Goal: Register for event/course

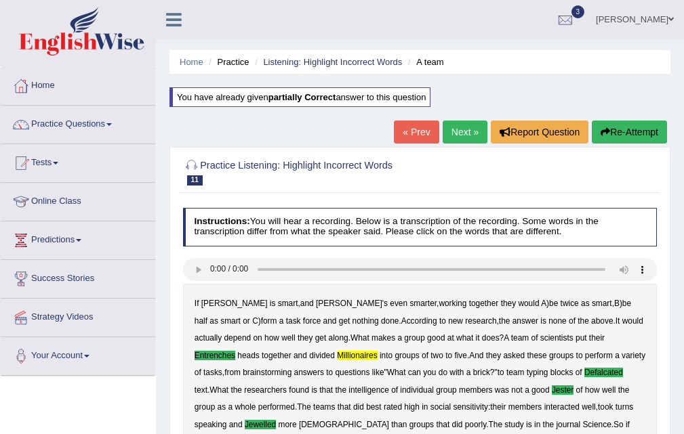
click at [455, 128] on link "Next »" at bounding box center [464, 132] width 45 height 23
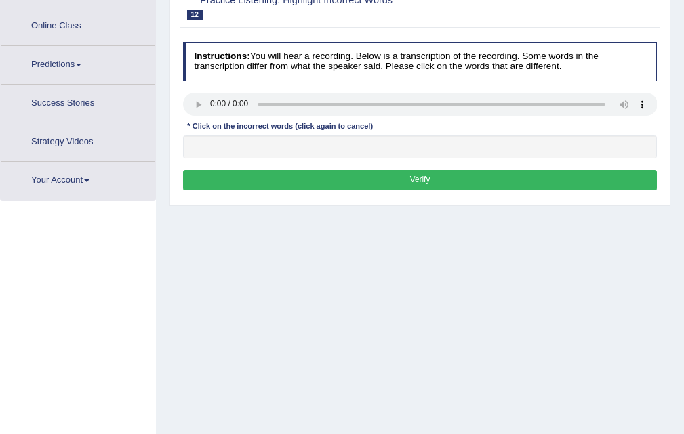
scroll to position [175, 0]
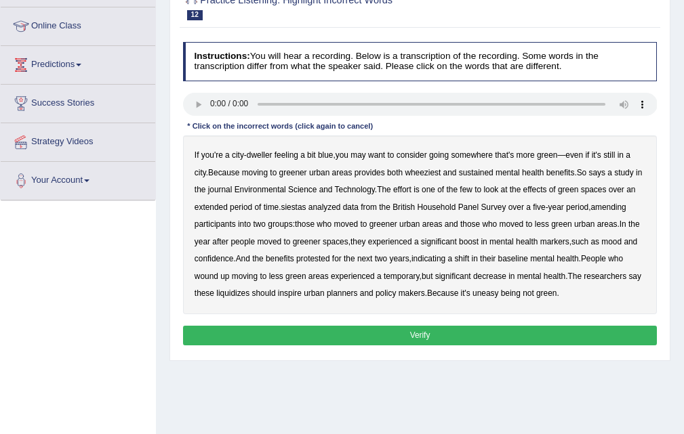
click at [419, 175] on b "wheeziest" at bounding box center [422, 172] width 36 height 9
click at [304, 211] on b "siestas" at bounding box center [292, 207] width 25 height 9
click at [625, 209] on b "amending" at bounding box center [607, 207] width 35 height 9
click at [324, 257] on b "protested" at bounding box center [313, 258] width 34 height 9
click at [514, 258] on b "baseline" at bounding box center [513, 258] width 30 height 9
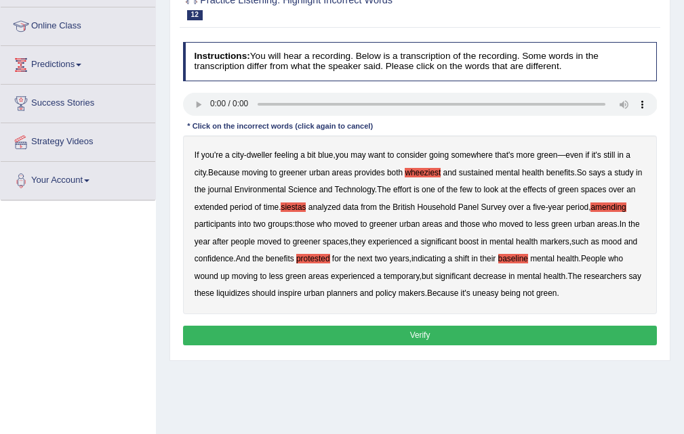
drag, startPoint x: 517, startPoint y: 261, endPoint x: 527, endPoint y: 260, distance: 10.2
click at [519, 260] on b "baseline" at bounding box center [513, 258] width 30 height 9
click at [397, 335] on button "Verify" at bounding box center [420, 336] width 474 height 20
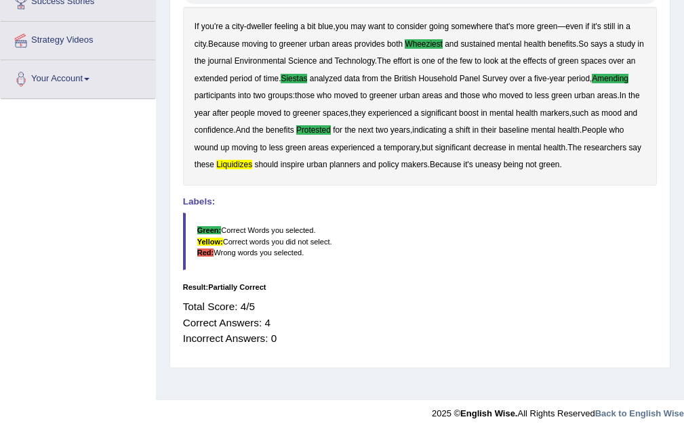
scroll to position [0, 0]
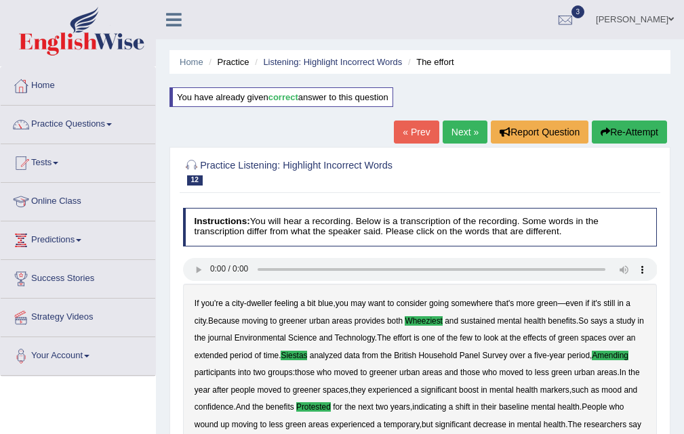
click at [467, 141] on link "Next »" at bounding box center [464, 132] width 45 height 23
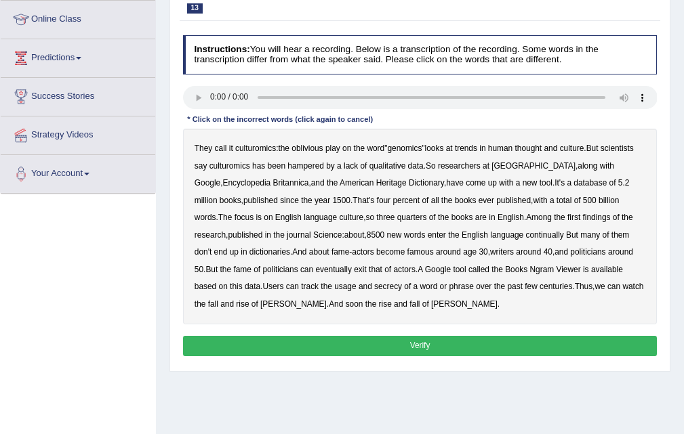
scroll to position [217, 0]
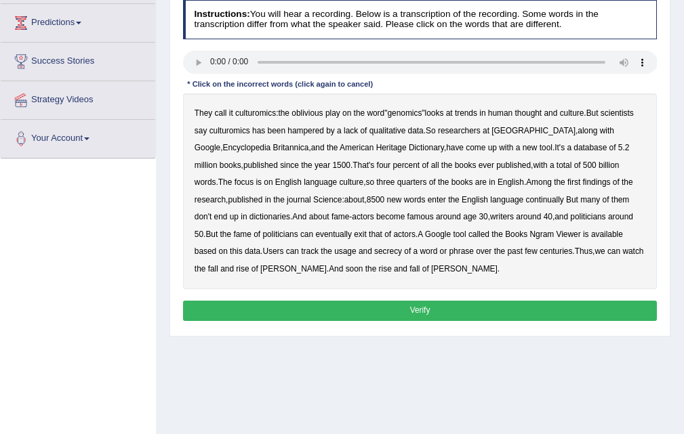
click at [641, 217] on html "Toggle navigation Home Practice Questions Speaking Practice Read Aloud Repeat S…" at bounding box center [342, 0] width 684 height 434
click at [526, 201] on b "continually" at bounding box center [545, 199] width 38 height 9
click at [342, 238] on div "They call it culturomics : the oblivious play on the word " genomics " looks at…" at bounding box center [420, 191] width 474 height 196
click at [354, 238] on b "exit" at bounding box center [360, 234] width 13 height 9
click at [374, 253] on b "secrecy" at bounding box center [388, 251] width 28 height 9
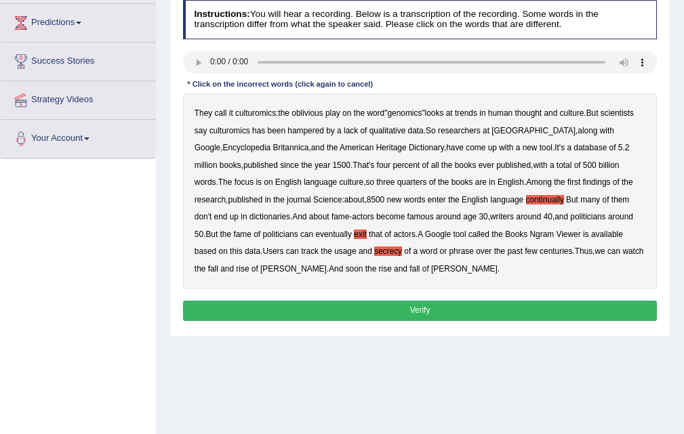
click at [364, 306] on button "Verify" at bounding box center [420, 311] width 474 height 20
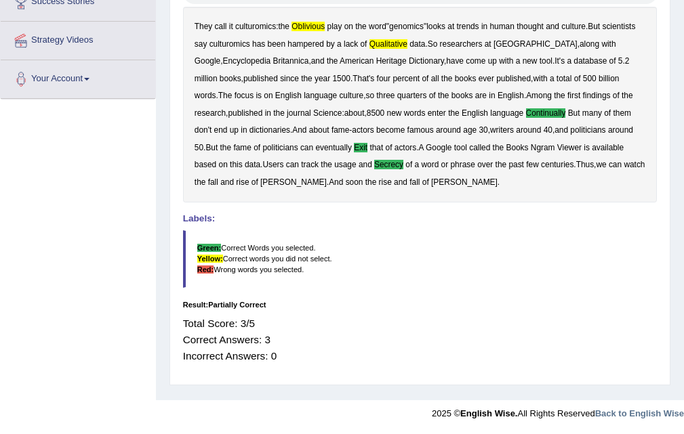
scroll to position [0, 0]
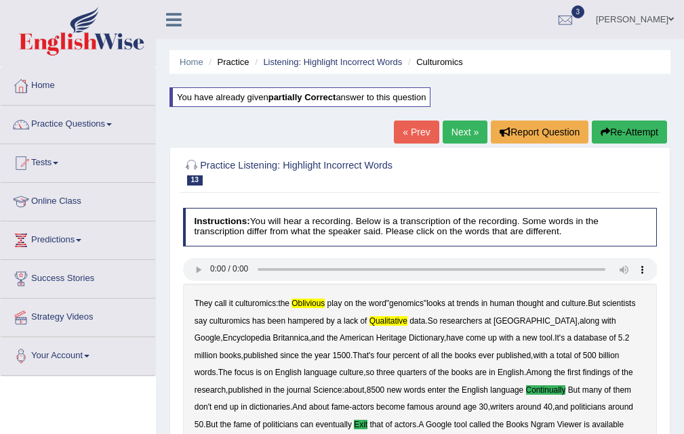
click at [115, 126] on link "Practice Questions" at bounding box center [78, 123] width 154 height 34
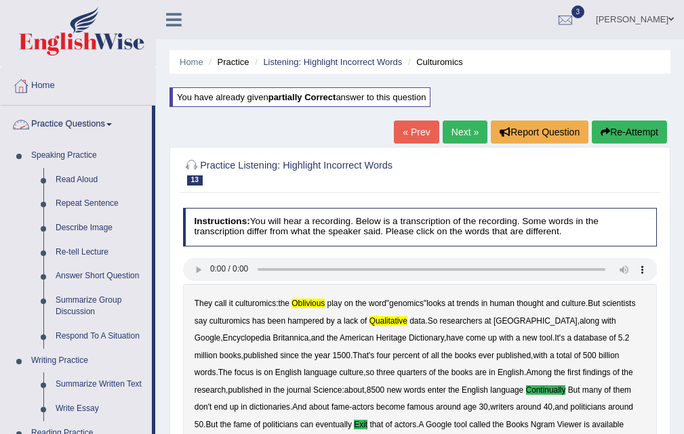
click at [114, 129] on link "Practice Questions" at bounding box center [76, 123] width 151 height 34
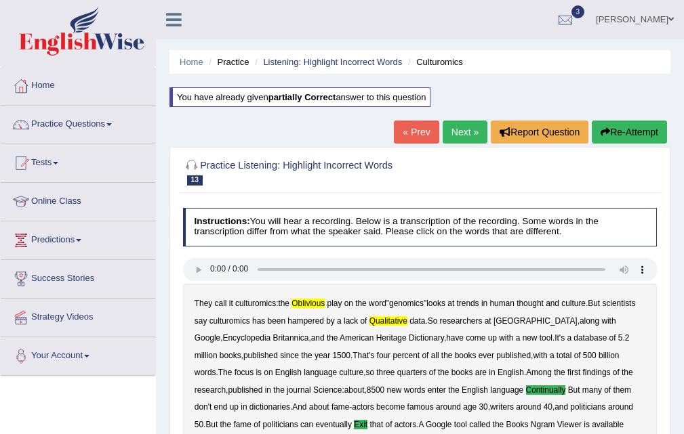
click at [58, 166] on link "Tests" at bounding box center [78, 161] width 154 height 34
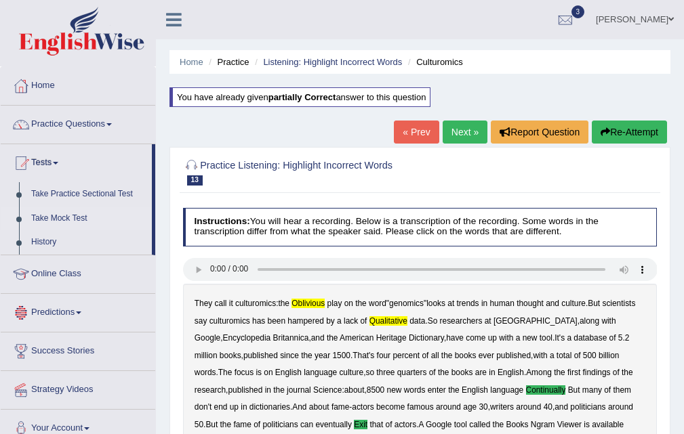
click at [64, 222] on link "Take Mock Test" at bounding box center [88, 219] width 127 height 24
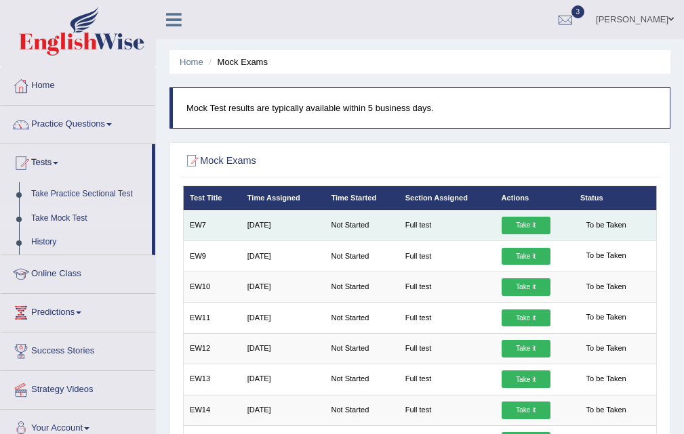
click at [518, 232] on link "Take it" at bounding box center [525, 226] width 49 height 18
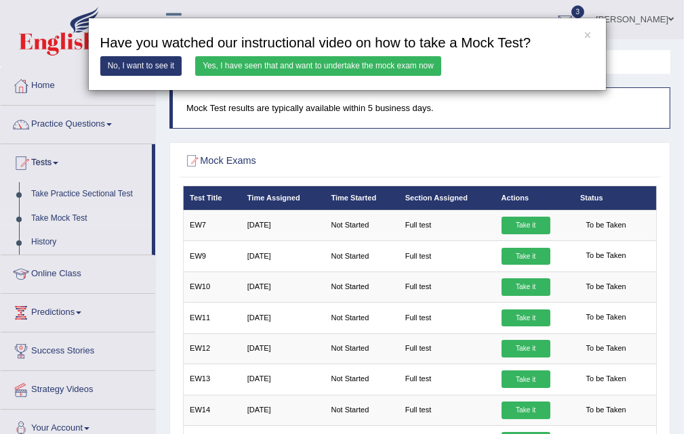
click at [249, 68] on link "Yes, I have seen that and want to undertake the mock exam now" at bounding box center [318, 66] width 246 height 20
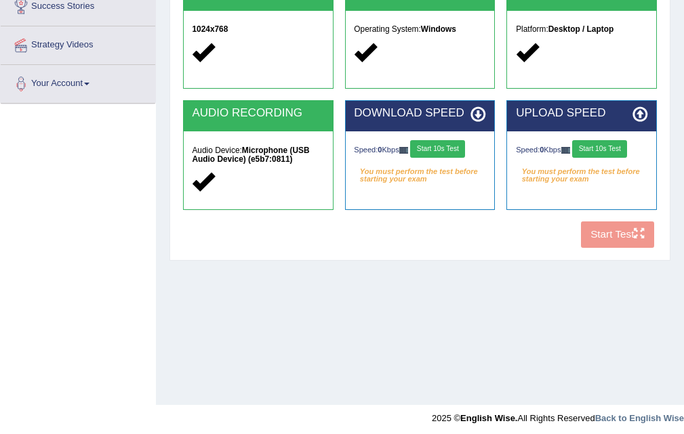
scroll to position [277, 0]
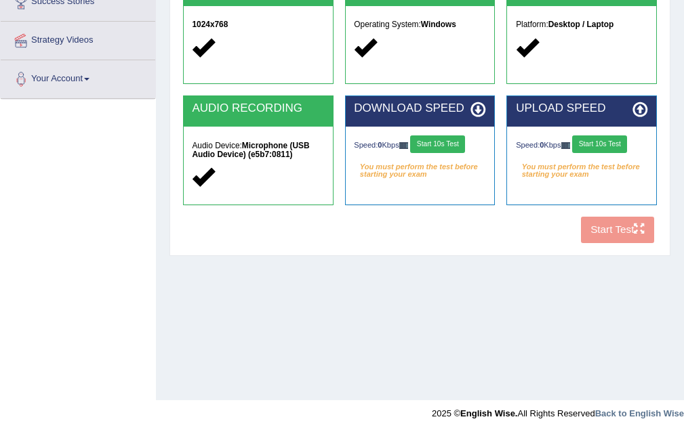
click at [447, 140] on button "Start 10s Test" at bounding box center [437, 144] width 55 height 18
click at [594, 144] on button "Start 10s Test" at bounding box center [599, 144] width 55 height 18
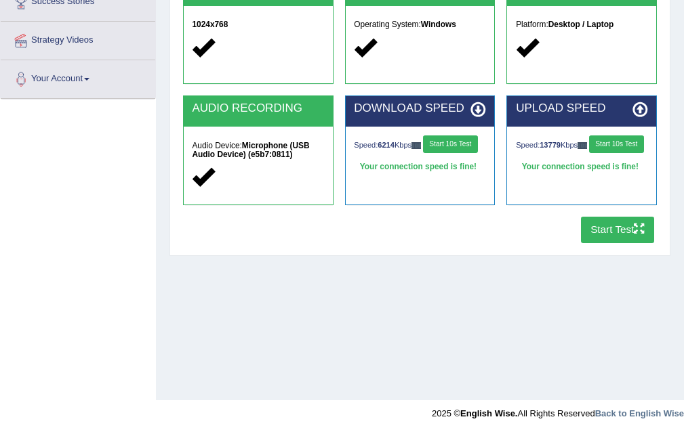
click at [596, 236] on button "Start Test" at bounding box center [618, 230] width 74 height 26
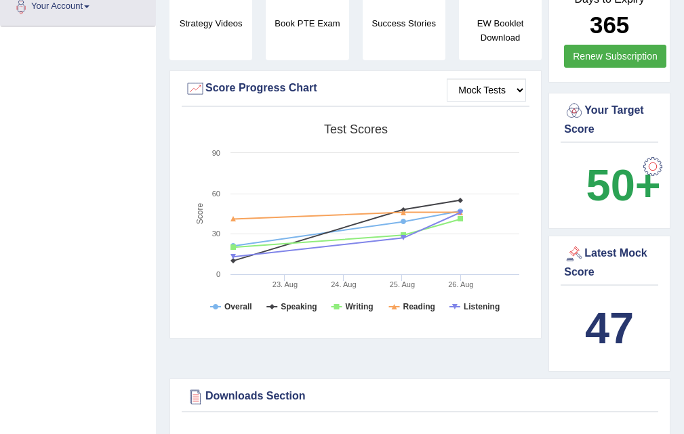
scroll to position [515, 0]
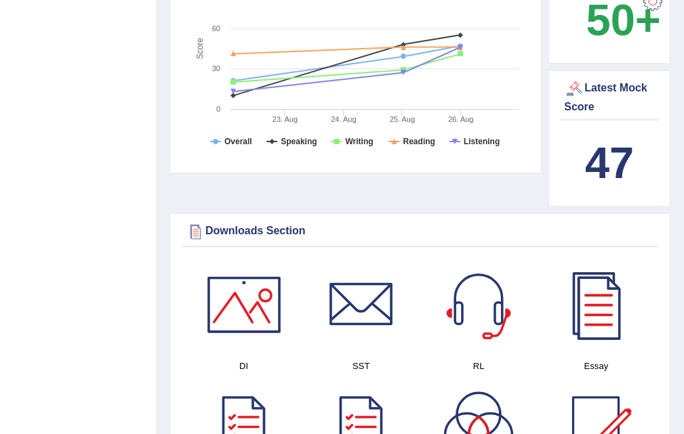
click at [638, 169] on div "47" at bounding box center [609, 163] width 91 height 65
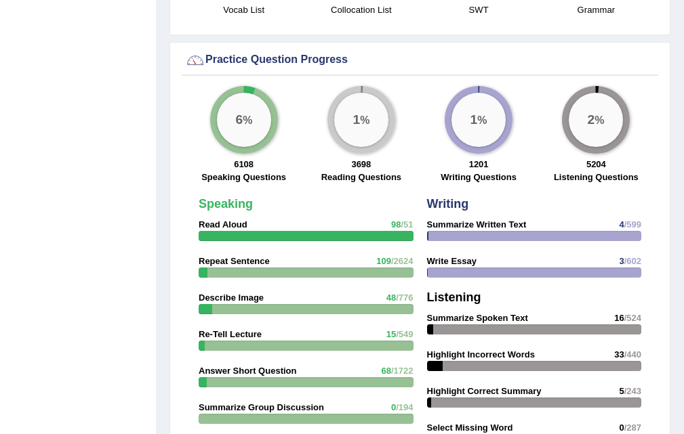
scroll to position [1941, 0]
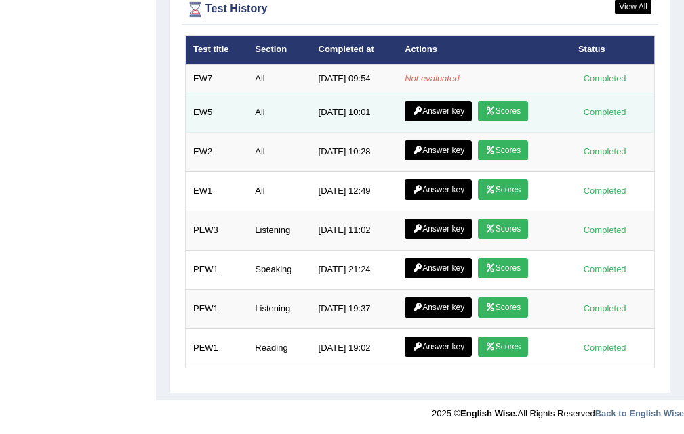
click at [500, 114] on link "Scores" at bounding box center [503, 111] width 50 height 20
